Goal: Find specific page/section: Find specific page/section

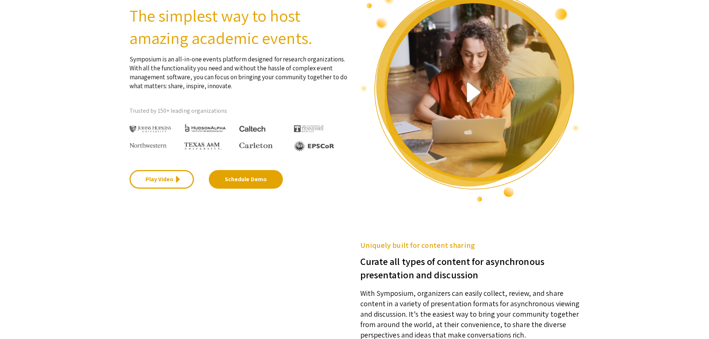
scroll to position [37, 0]
